Goal: Task Accomplishment & Management: Manage account settings

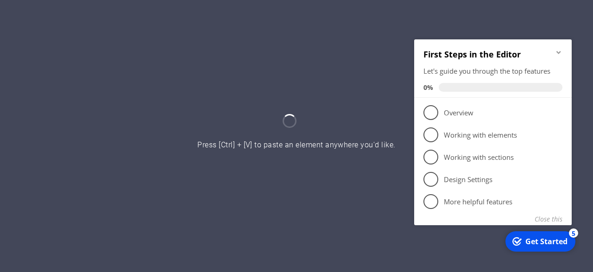
click at [560, 51] on icon "Minimize checklist" at bounding box center [559, 52] width 4 height 3
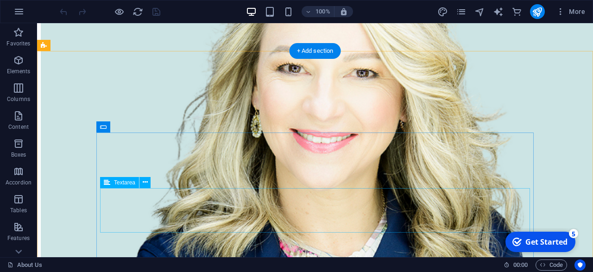
scroll to position [1029, 0]
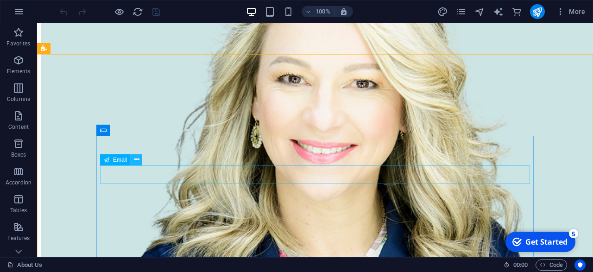
click at [140, 160] on button at bounding box center [136, 159] width 11 height 11
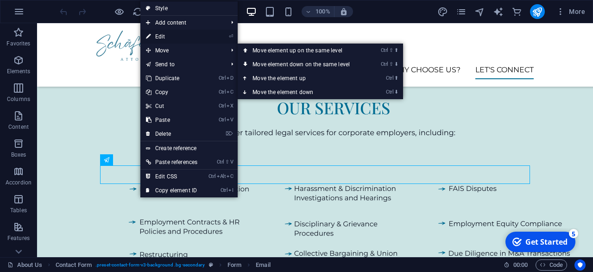
click at [191, 39] on link "⏎ Edit" at bounding box center [171, 37] width 63 height 14
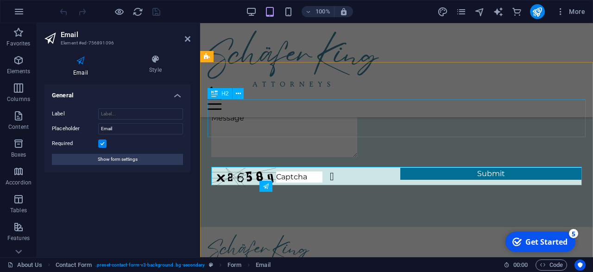
scroll to position [973, 0]
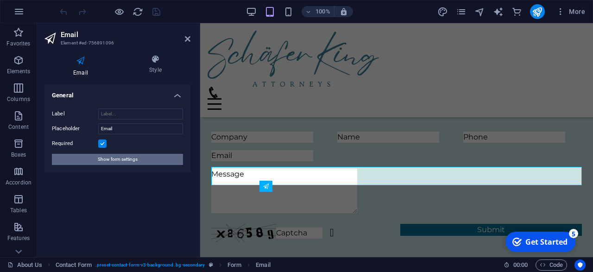
click at [106, 154] on span "Show form settings" at bounding box center [118, 159] width 40 height 11
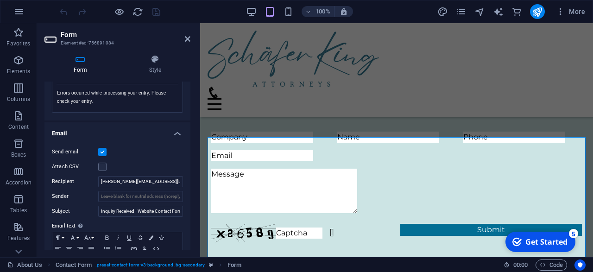
scroll to position [213, 0]
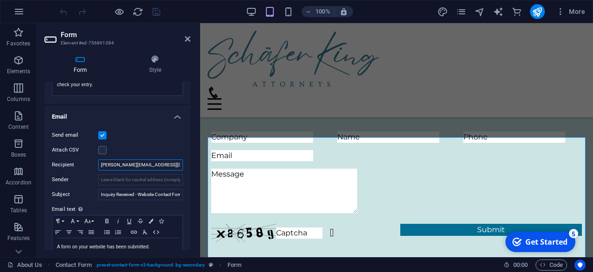
drag, startPoint x: 159, startPoint y: 167, endPoint x: 66, endPoint y: 161, distance: 93.4
click at [98, 161] on input "[PERSON_NAME][EMAIL_ADDRESS][DOMAIN_NAME]" at bounding box center [140, 164] width 85 height 11
type input "[EMAIL_ADDRESS][DOMAIN_NAME]"
drag, startPoint x: 136, startPoint y: 178, endPoint x: 242, endPoint y: 181, distance: 106.2
click at [183, 181] on input "Sender" at bounding box center [140, 179] width 85 height 11
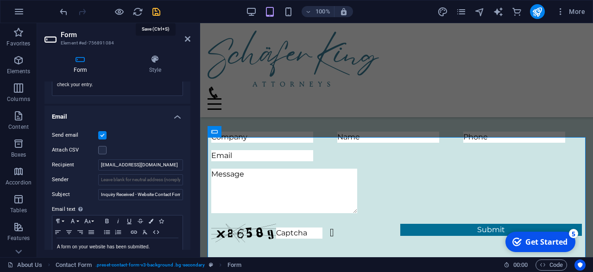
click at [156, 11] on icon "save" at bounding box center [156, 11] width 11 height 11
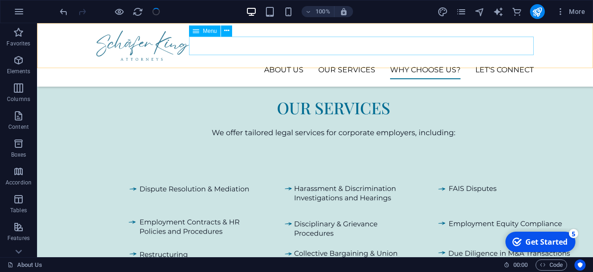
scroll to position [1029, 0]
click at [532, 9] on button "publish" at bounding box center [537, 11] width 15 height 15
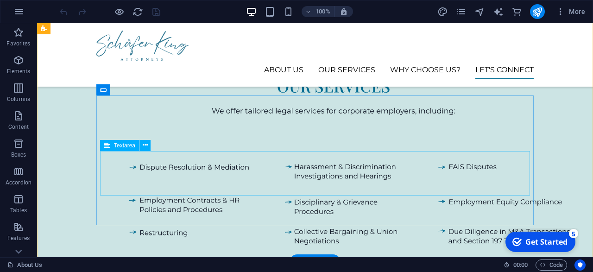
scroll to position [1066, 0]
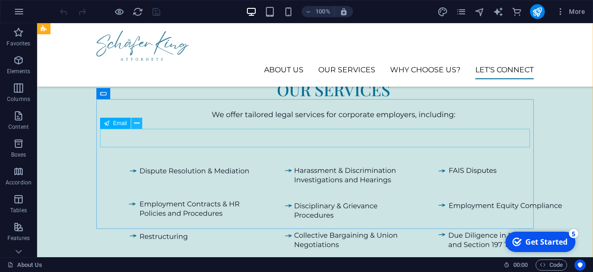
click at [140, 125] on icon at bounding box center [136, 124] width 5 height 10
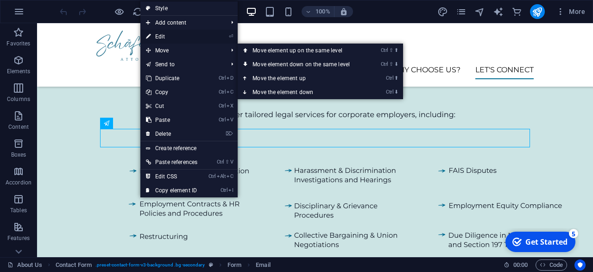
click at [210, 39] on li "⏎ Edit" at bounding box center [188, 37] width 97 height 14
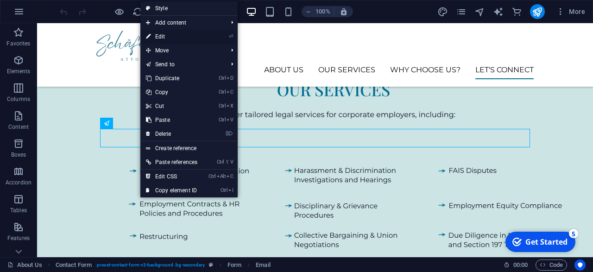
click at [202, 35] on link "⏎ Edit" at bounding box center [171, 37] width 63 height 14
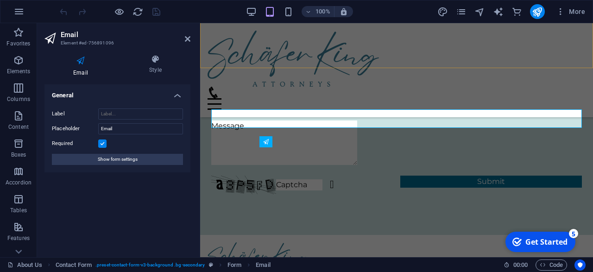
scroll to position [1018, 0]
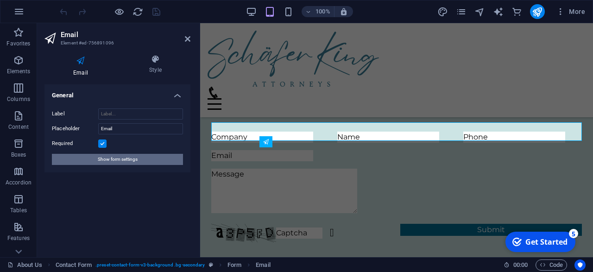
click at [105, 158] on span "Show form settings" at bounding box center [118, 159] width 40 height 11
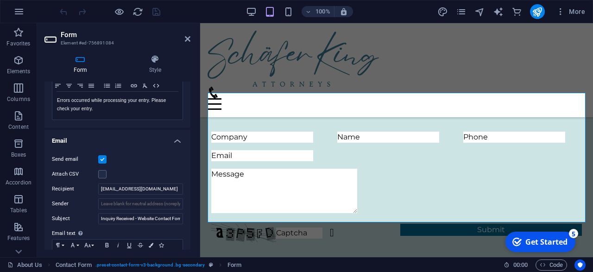
scroll to position [192, 0]
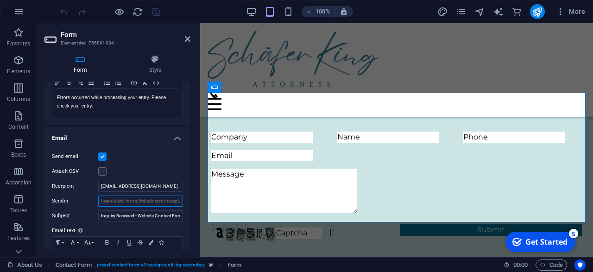
click at [129, 199] on input "Sender" at bounding box center [140, 201] width 85 height 11
type input "noreply@sitehub.io"
click at [155, 12] on icon "save" at bounding box center [156, 11] width 11 height 11
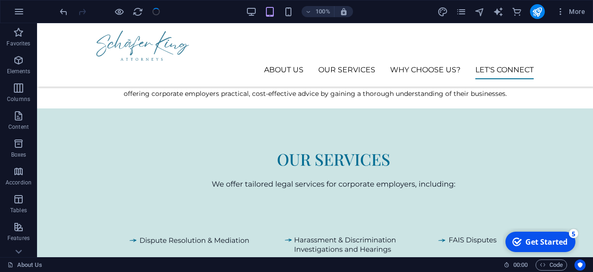
scroll to position [1066, 0]
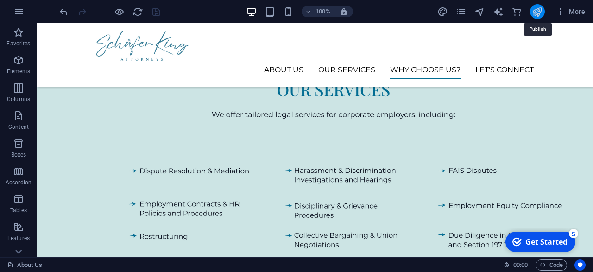
click at [541, 9] on icon "publish" at bounding box center [537, 11] width 11 height 11
